Goal: Task Accomplishment & Management: Complete application form

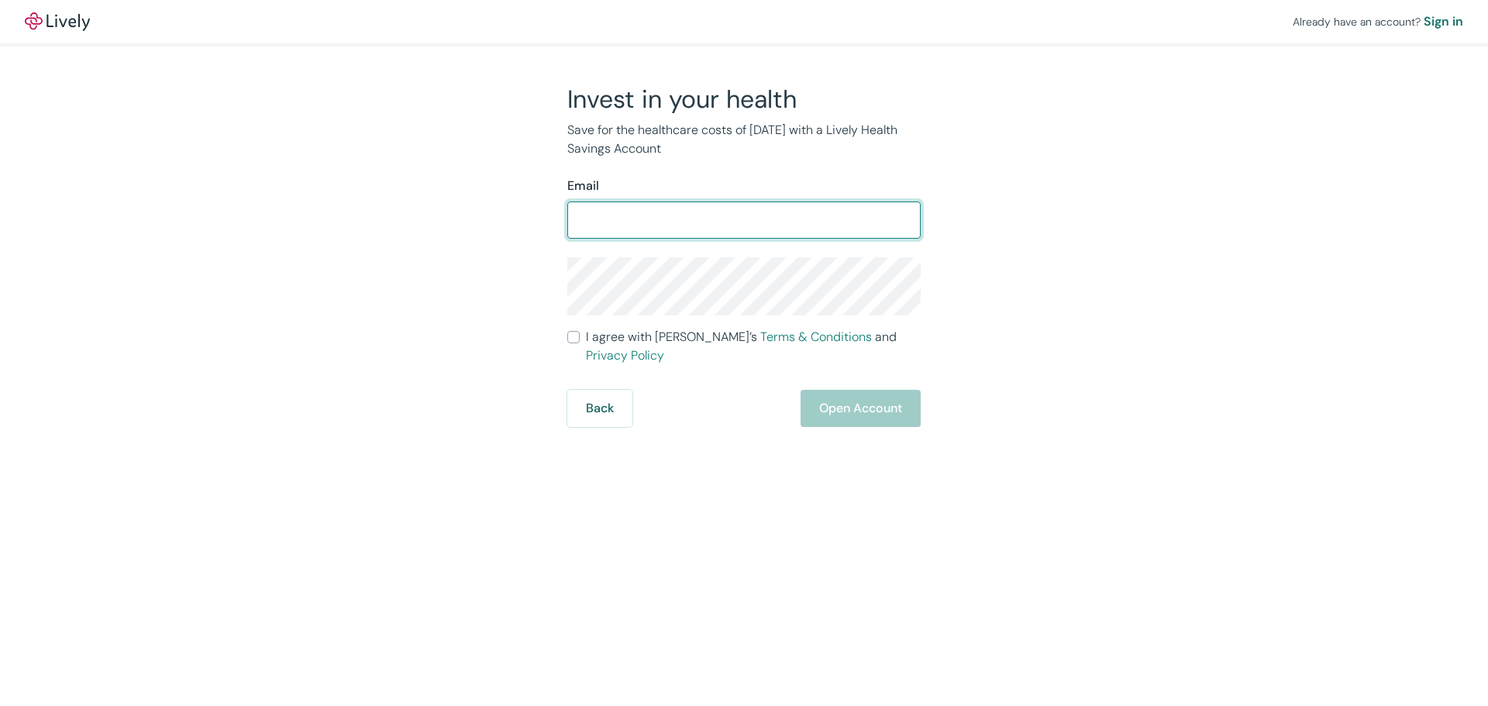
click at [684, 217] on input "Email" at bounding box center [743, 220] width 353 height 31
type input "greg"
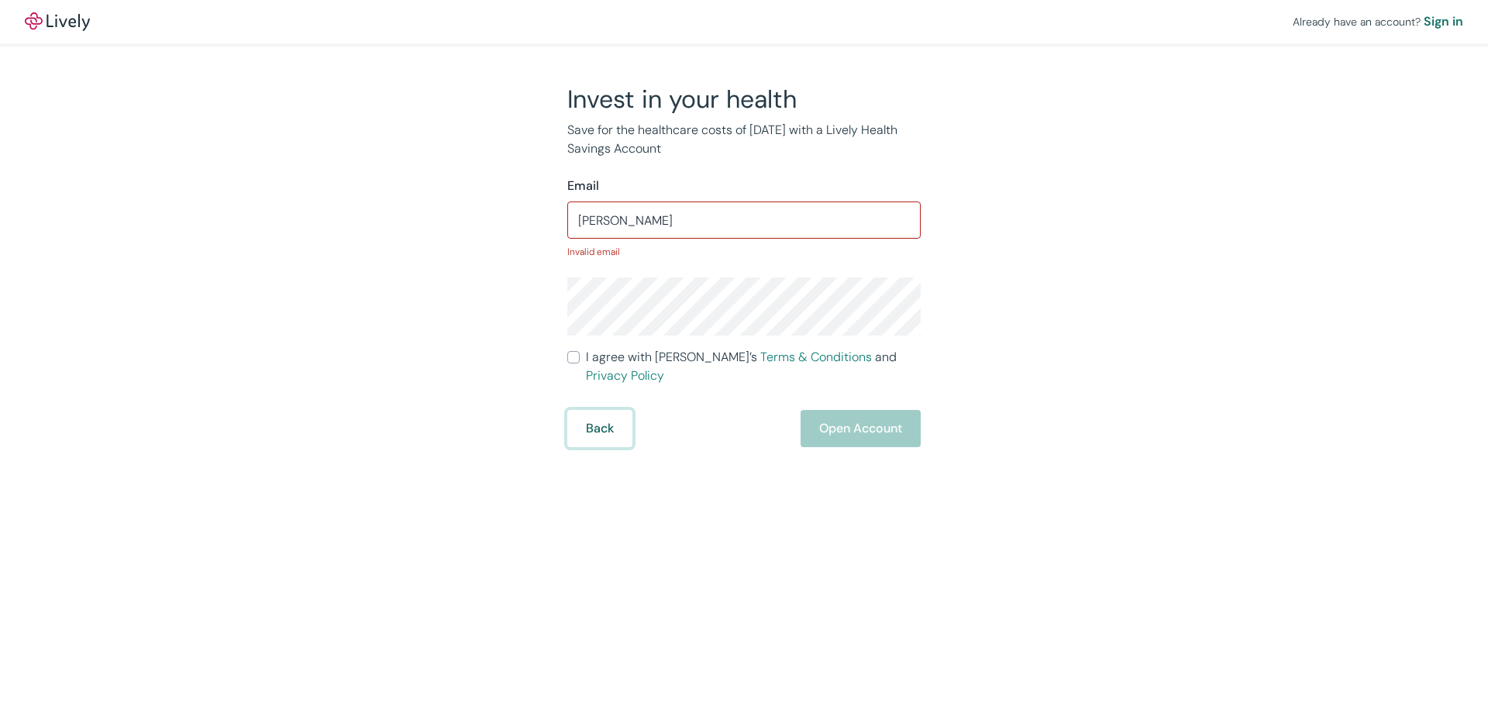
click at [617, 397] on form "Email greg ​ Invalid email I agree with Lively’s Terms & Conditions and Privacy…" at bounding box center [743, 312] width 353 height 270
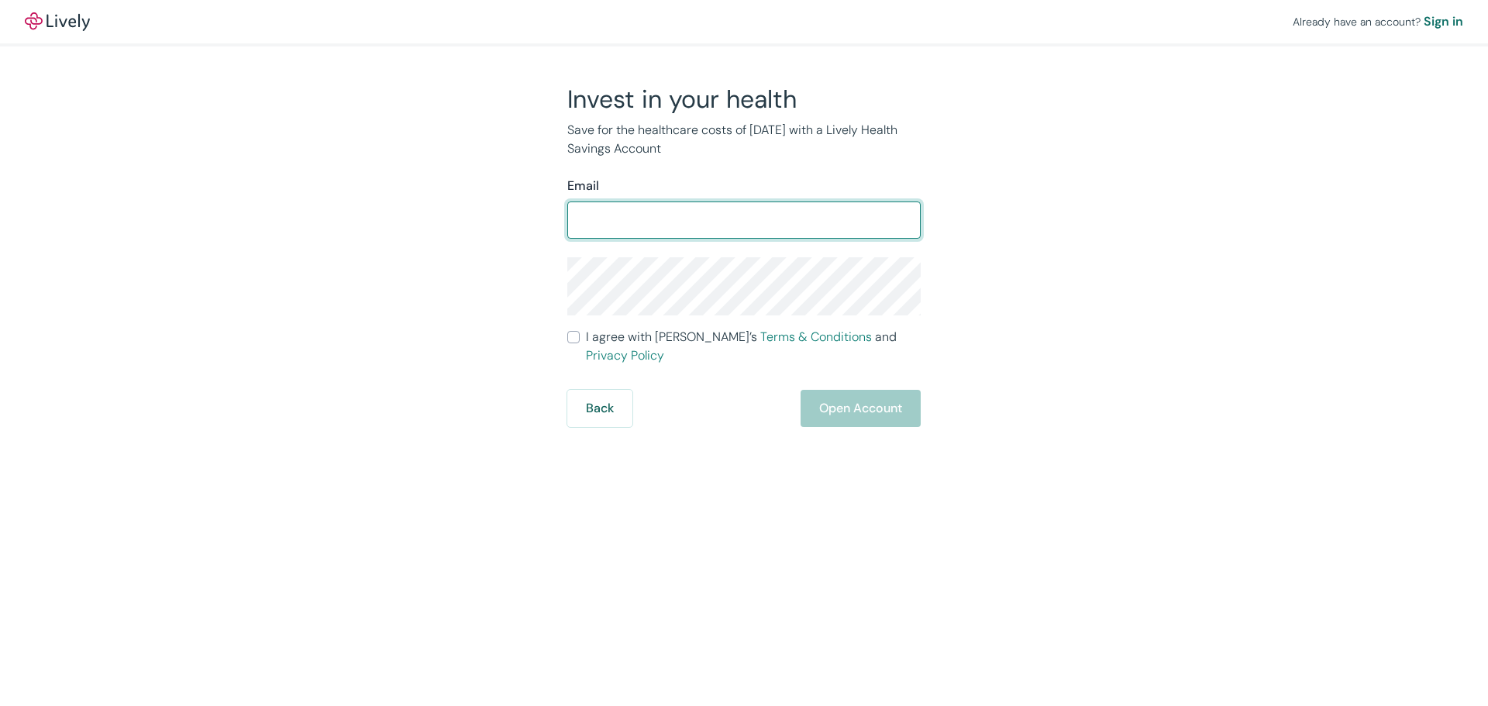
click at [734, 218] on input "Email" at bounding box center [743, 220] width 353 height 31
type input "[EMAIL_ADDRESS][DOMAIN_NAME]"
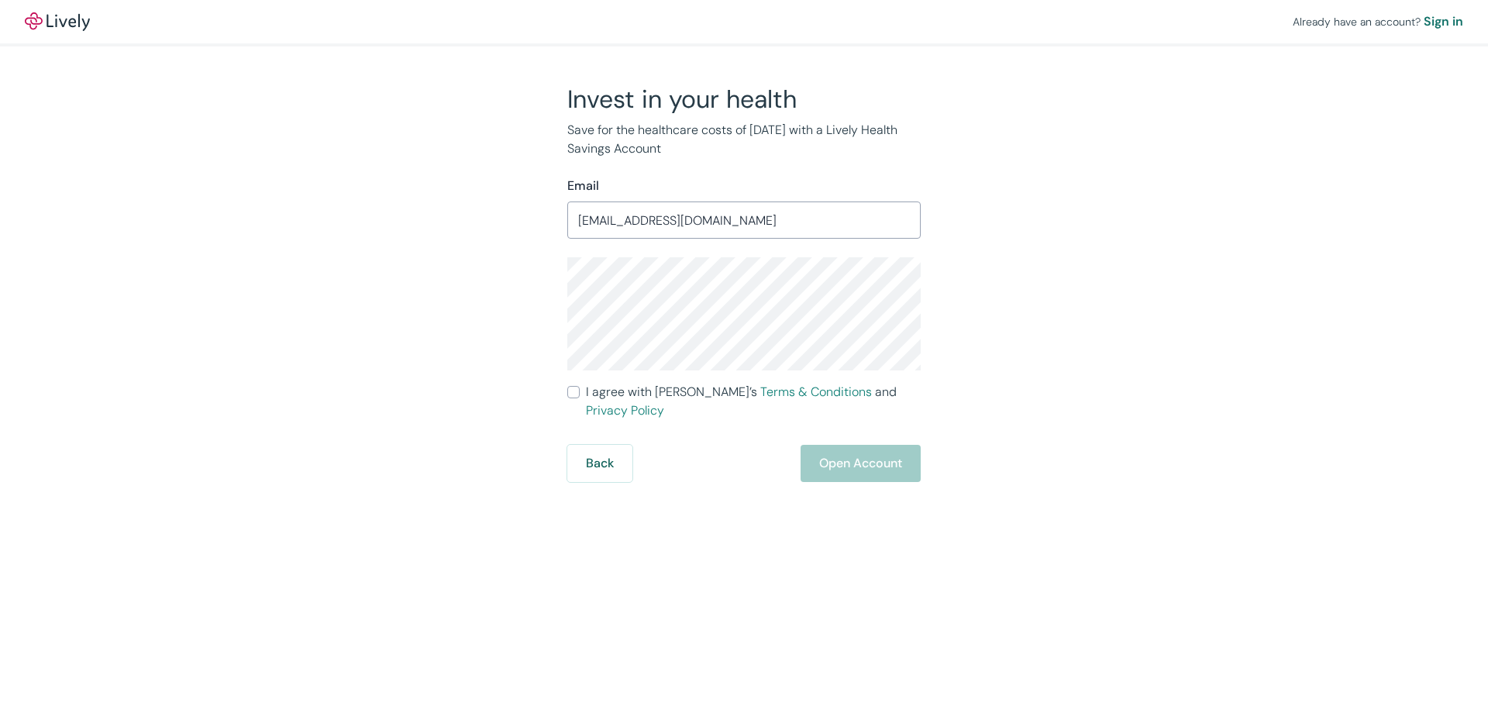
click at [577, 397] on input "I agree with Lively’s Terms & Conditions and Privacy Policy" at bounding box center [573, 392] width 12 height 12
checkbox input "true"
click at [873, 447] on button "Open Account" at bounding box center [861, 463] width 120 height 37
